Goal: Information Seeking & Learning: Learn about a topic

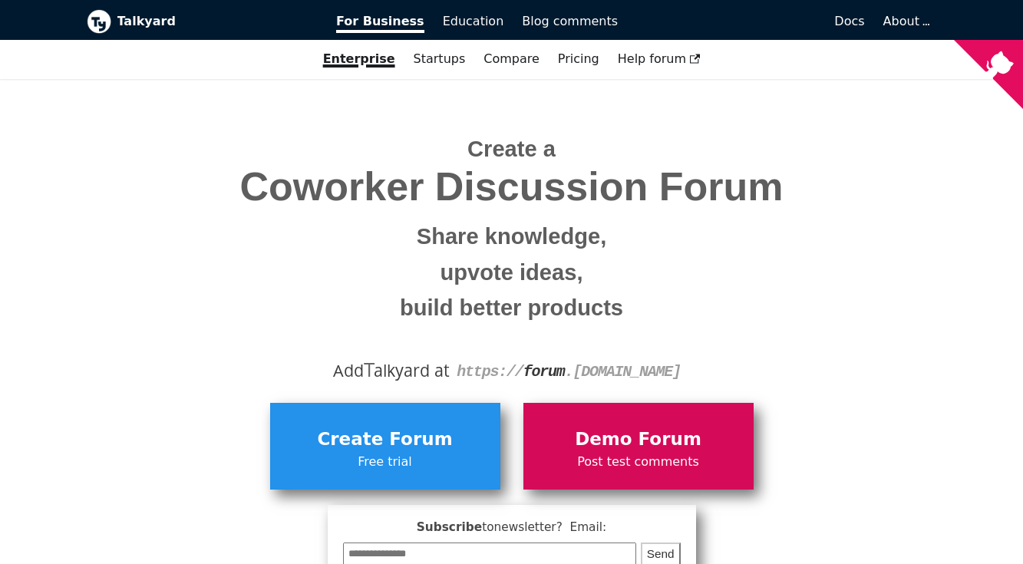
click at [621, 426] on span "Demo Forum" at bounding box center [638, 439] width 215 height 29
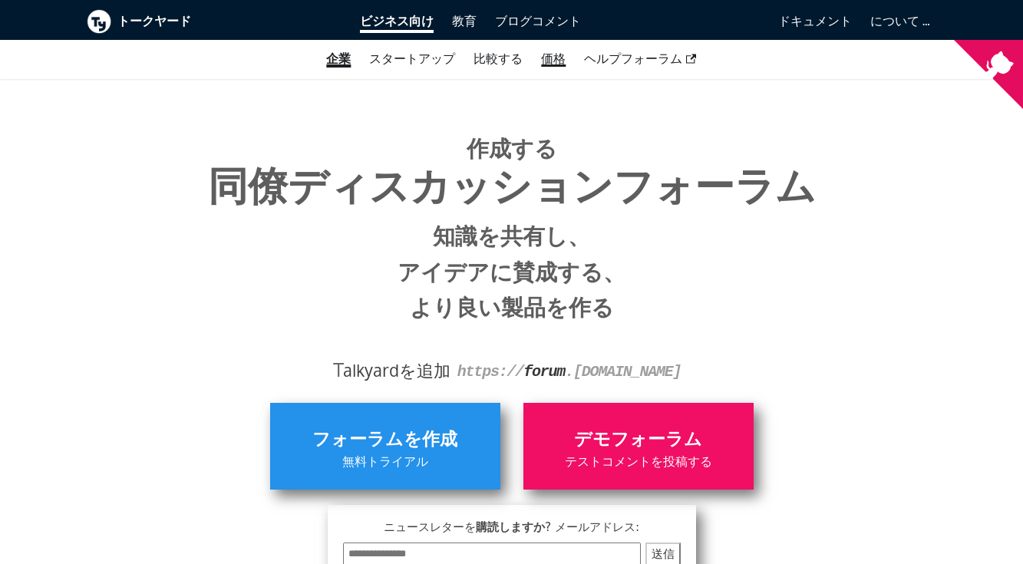
click at [541, 60] on font "価格" at bounding box center [553, 58] width 25 height 15
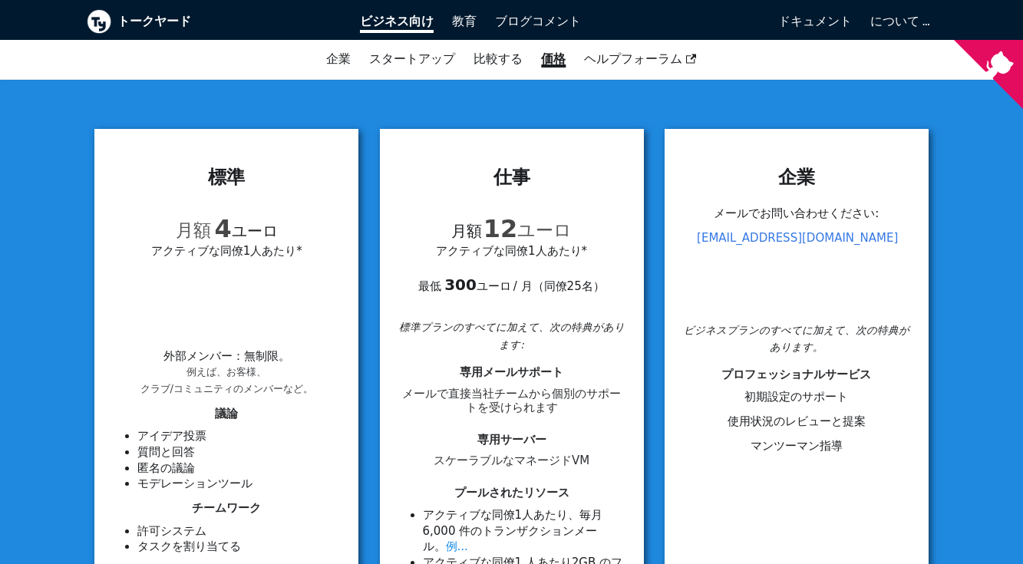
scroll to position [153, 0]
